Goal: Find specific page/section: Find specific page/section

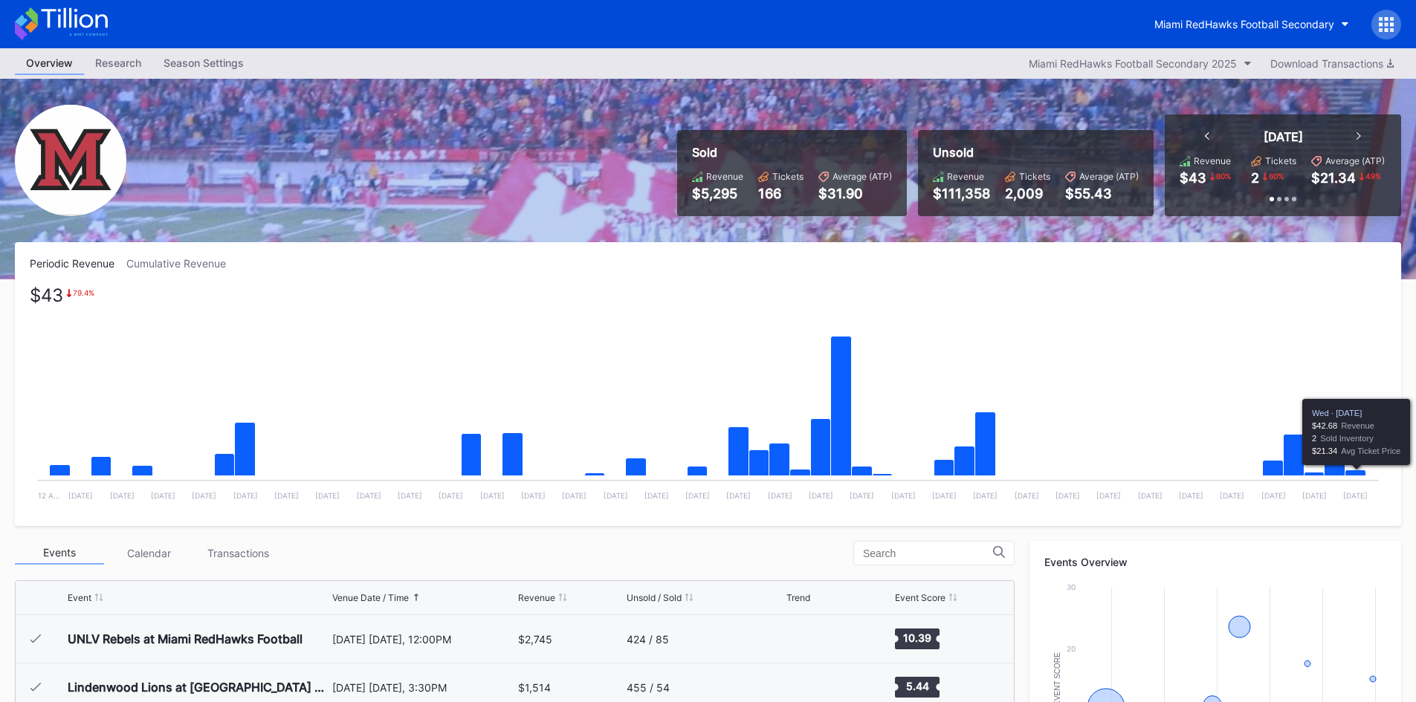
click at [1361, 475] on icon "Chart title" at bounding box center [1355, 473] width 21 height 6
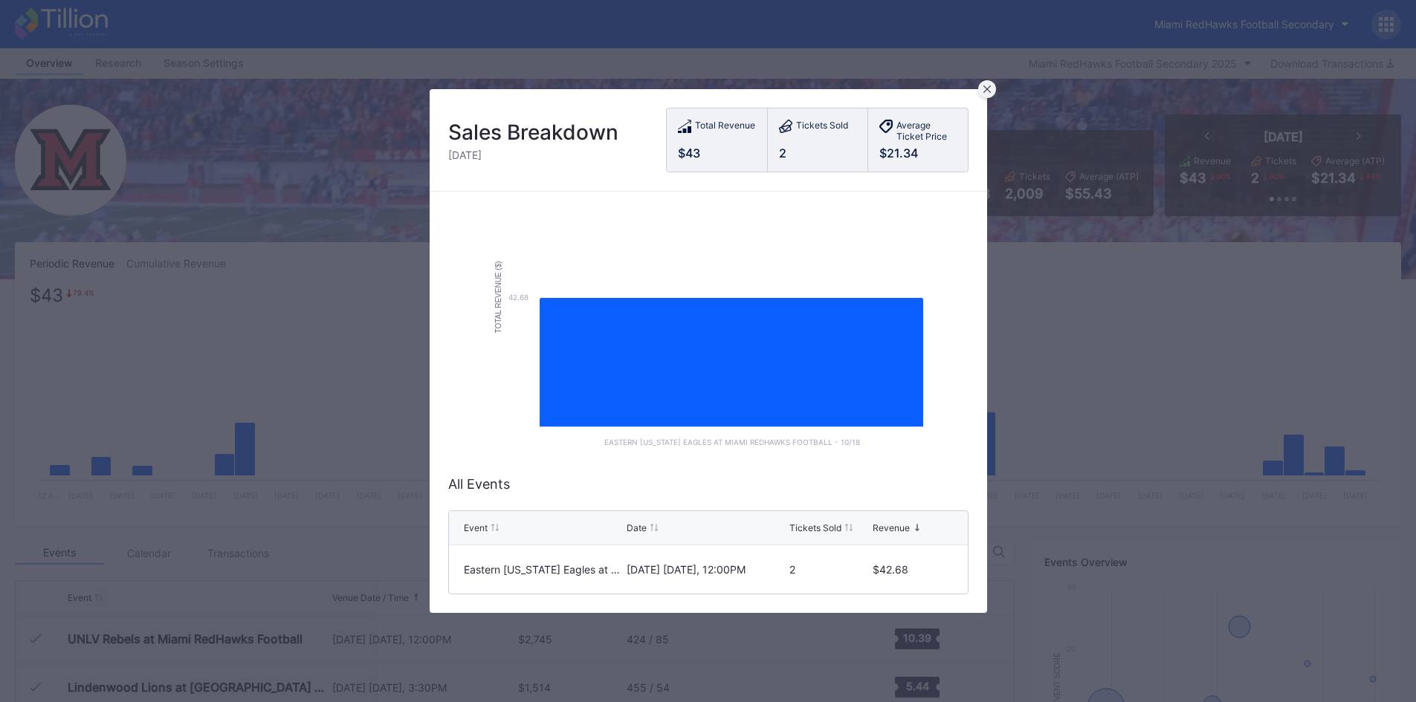
click at [990, 91] on div at bounding box center [987, 89] width 18 height 18
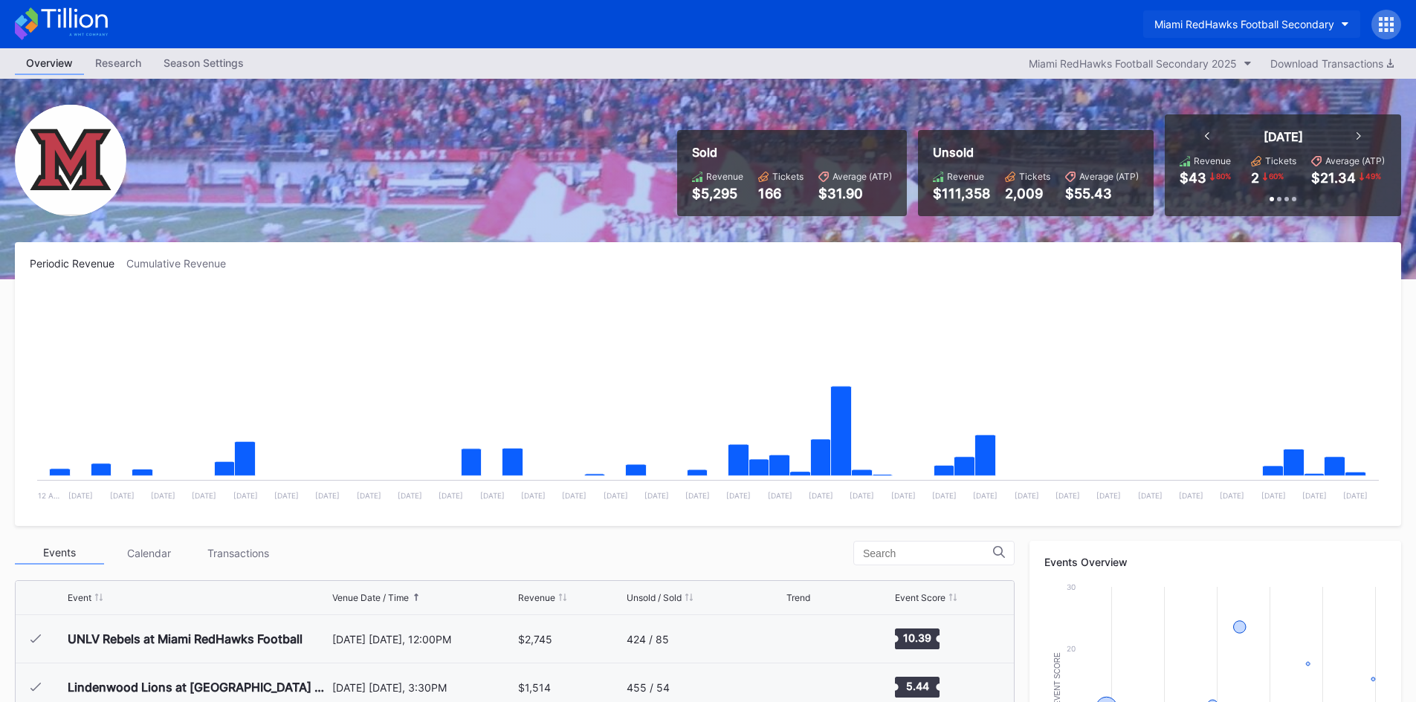
click at [1251, 25] on div "Miami RedHawks Football Secondary" at bounding box center [1244, 24] width 180 height 13
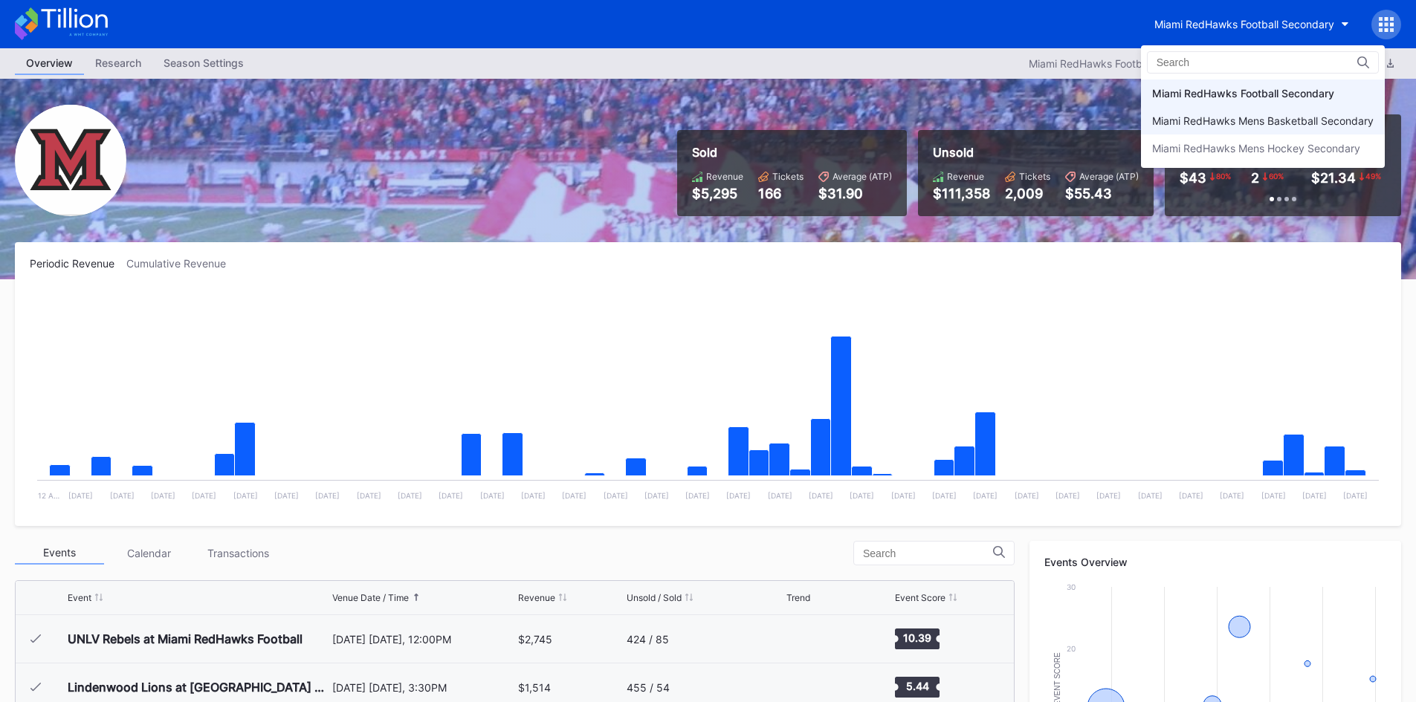
click at [1256, 120] on div "Miami RedHawks Mens Basketball Secondary" at bounding box center [1262, 120] width 221 height 13
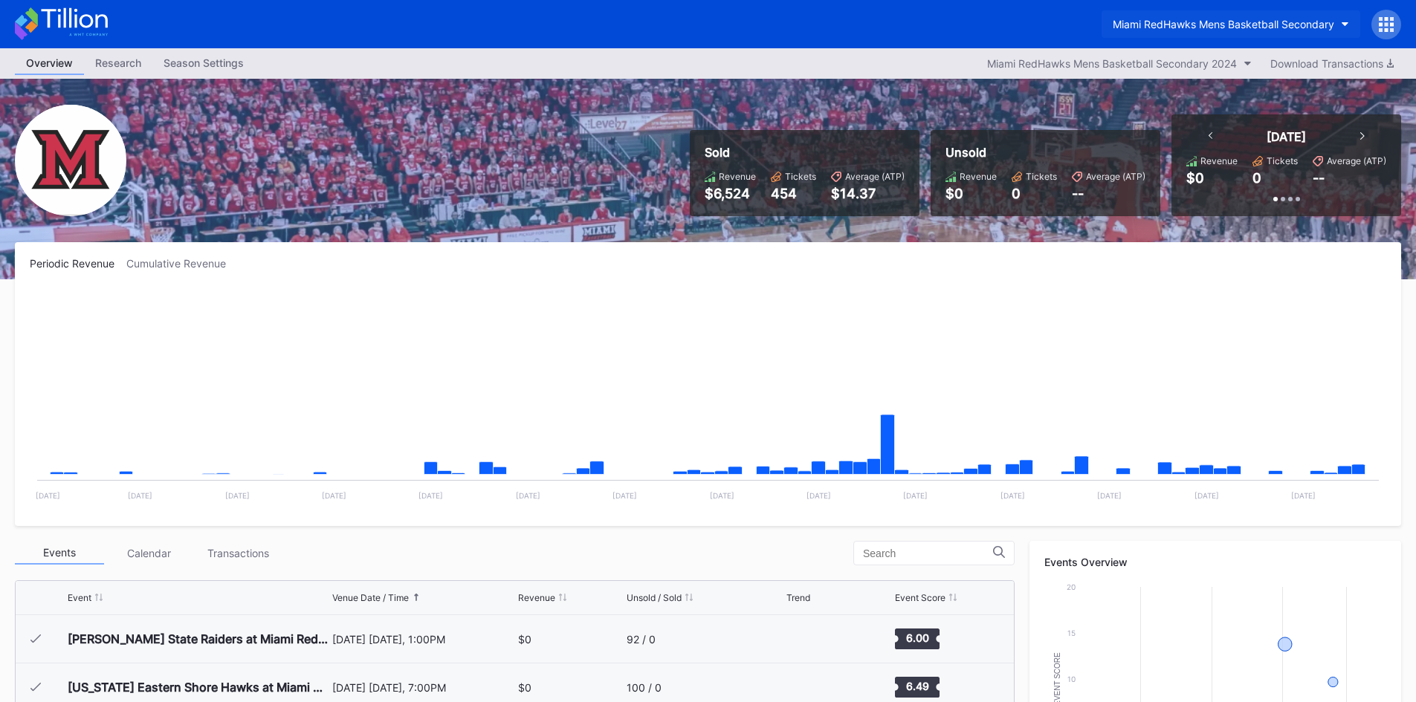
click at [1256, 33] on button "Miami RedHawks Mens Basketball Secondary" at bounding box center [1230, 23] width 259 height 27
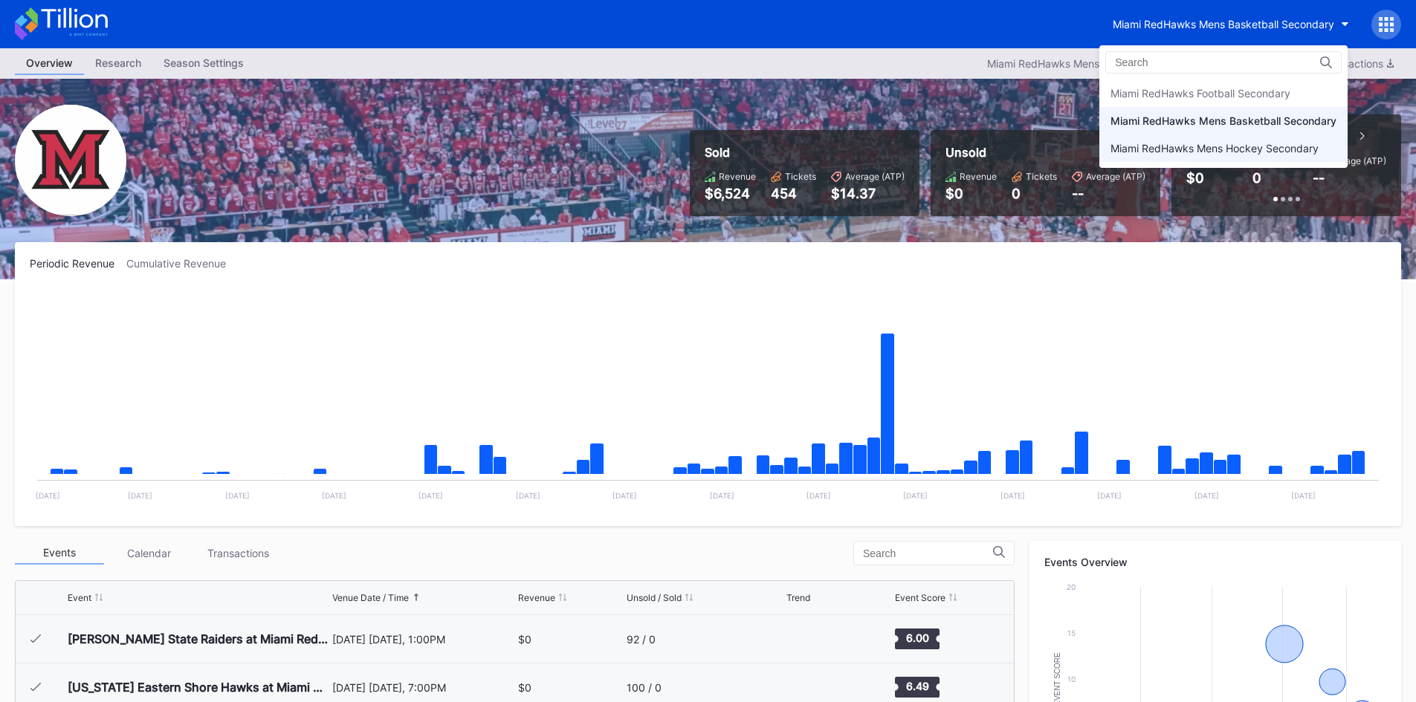
click at [1252, 149] on div "Miami RedHawks Mens Hockey Secondary" at bounding box center [1214, 148] width 208 height 13
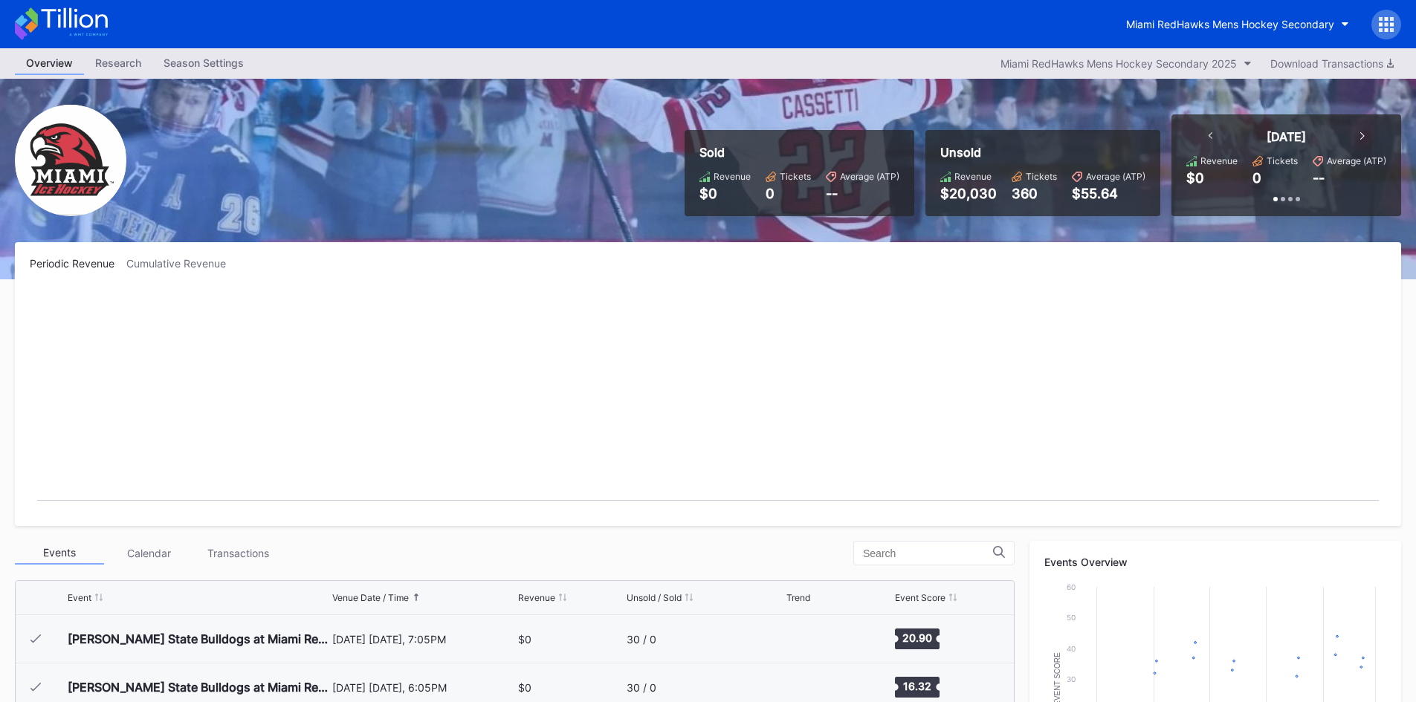
scroll to position [97, 0]
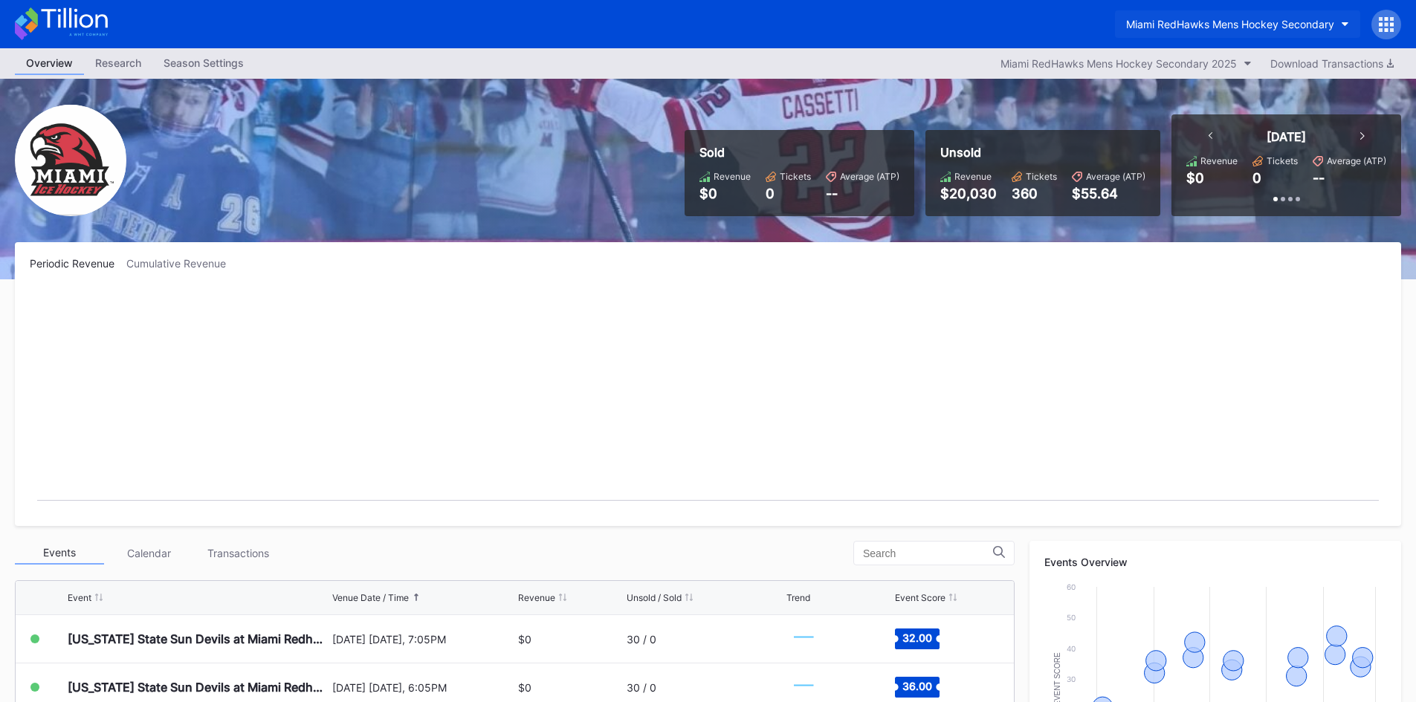
click at [1163, 25] on div "Miami RedHawks Mens Hockey Secondary" at bounding box center [1230, 24] width 208 height 13
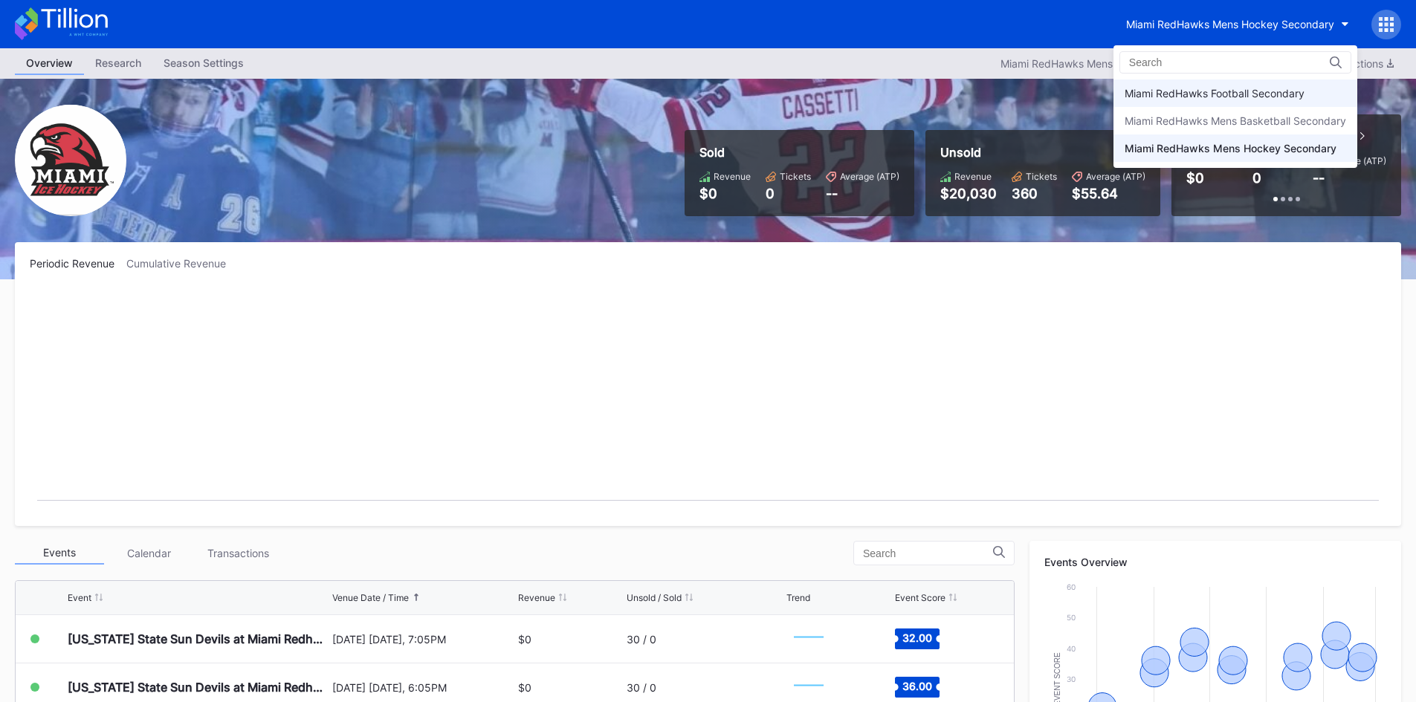
click at [1165, 86] on div "Miami RedHawks Football Secondary" at bounding box center [1235, 93] width 244 height 27
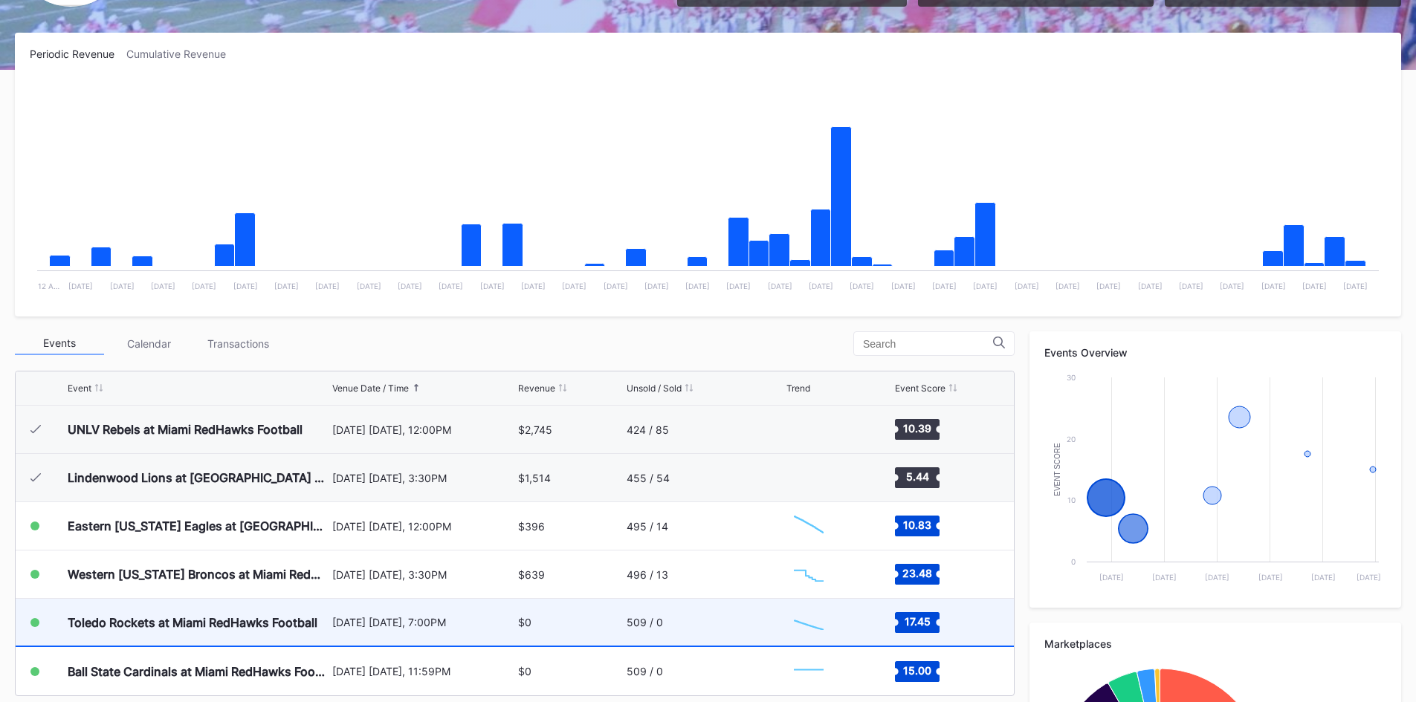
scroll to position [297, 0]
